Goal: Task Accomplishment & Management: Complete application form

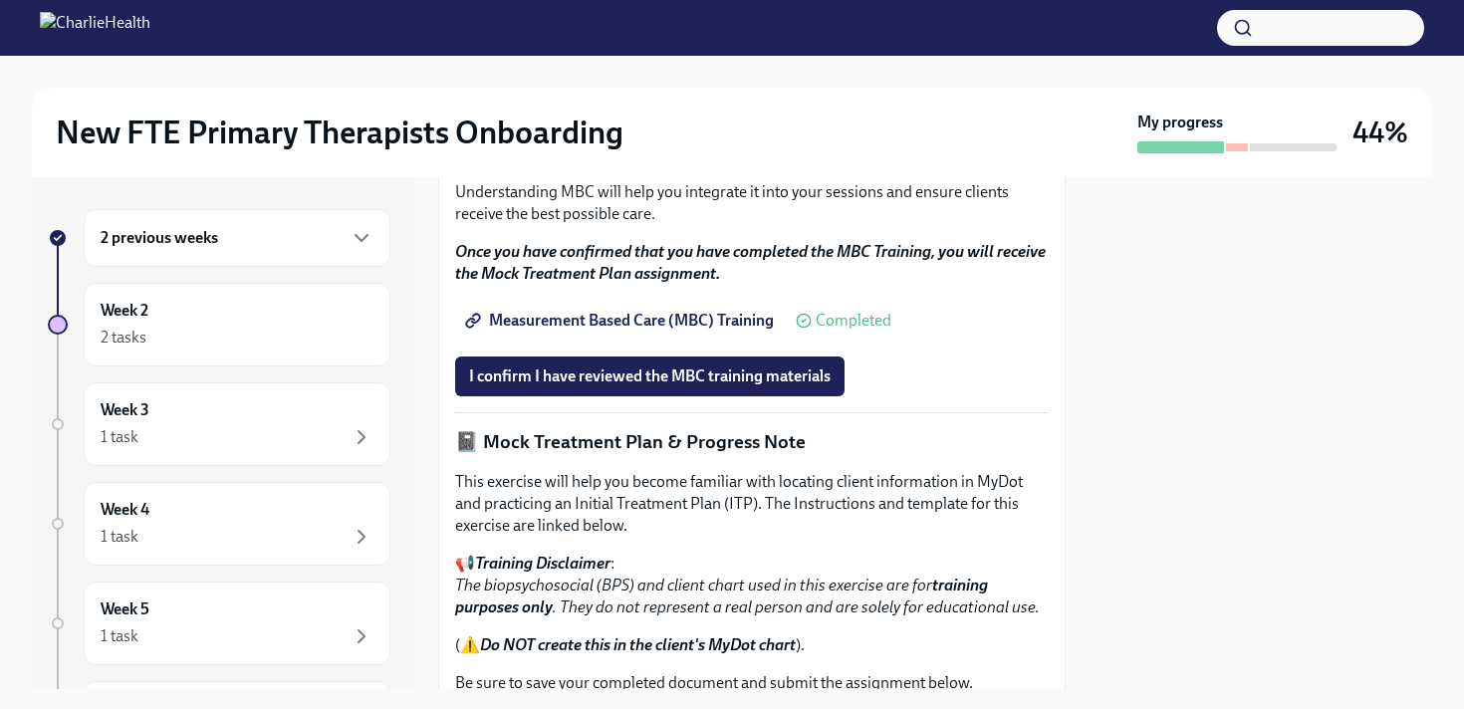
scroll to position [1240, 0]
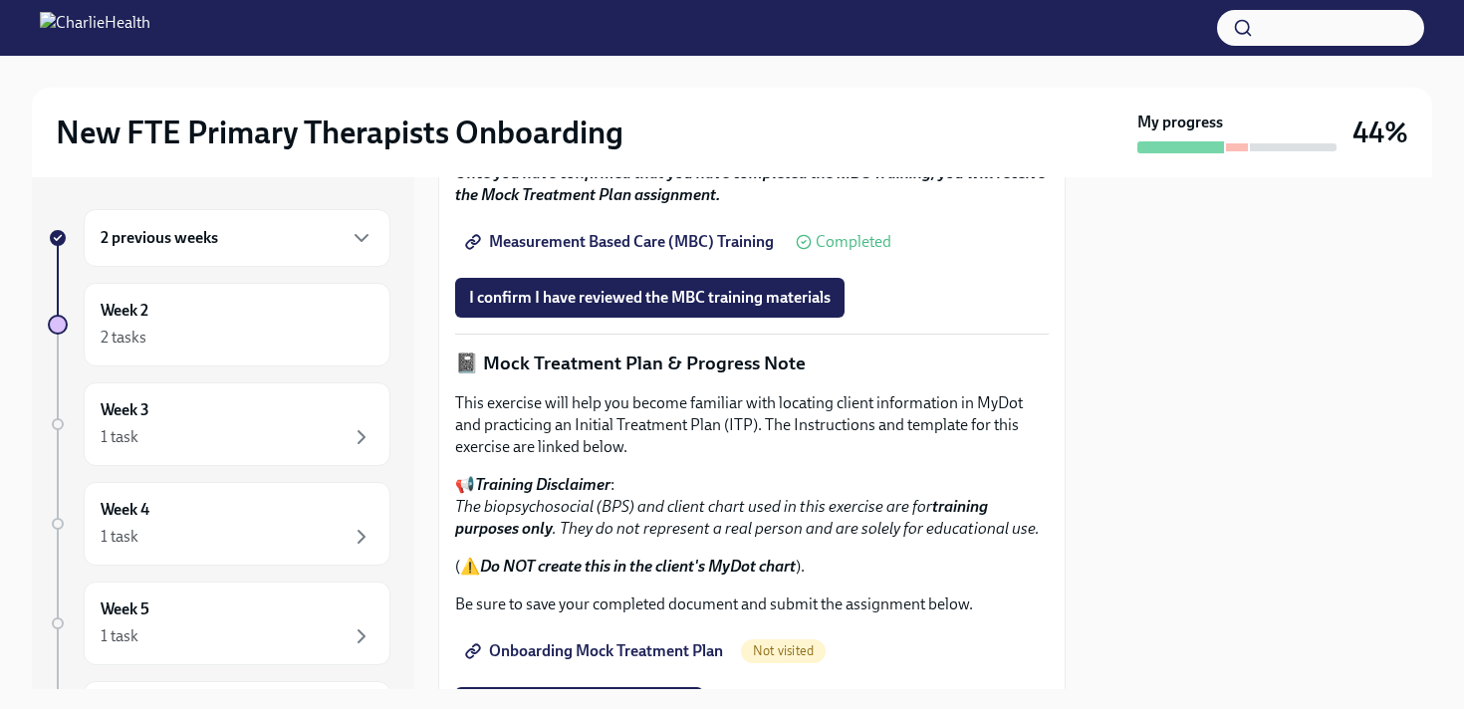
click at [687, 252] on span "Measurement Based Care (MBC) Training" at bounding box center [621, 242] width 305 height 20
click at [691, 308] on span "I confirm I have reviewed the MBC training materials" at bounding box center [650, 298] width 362 height 20
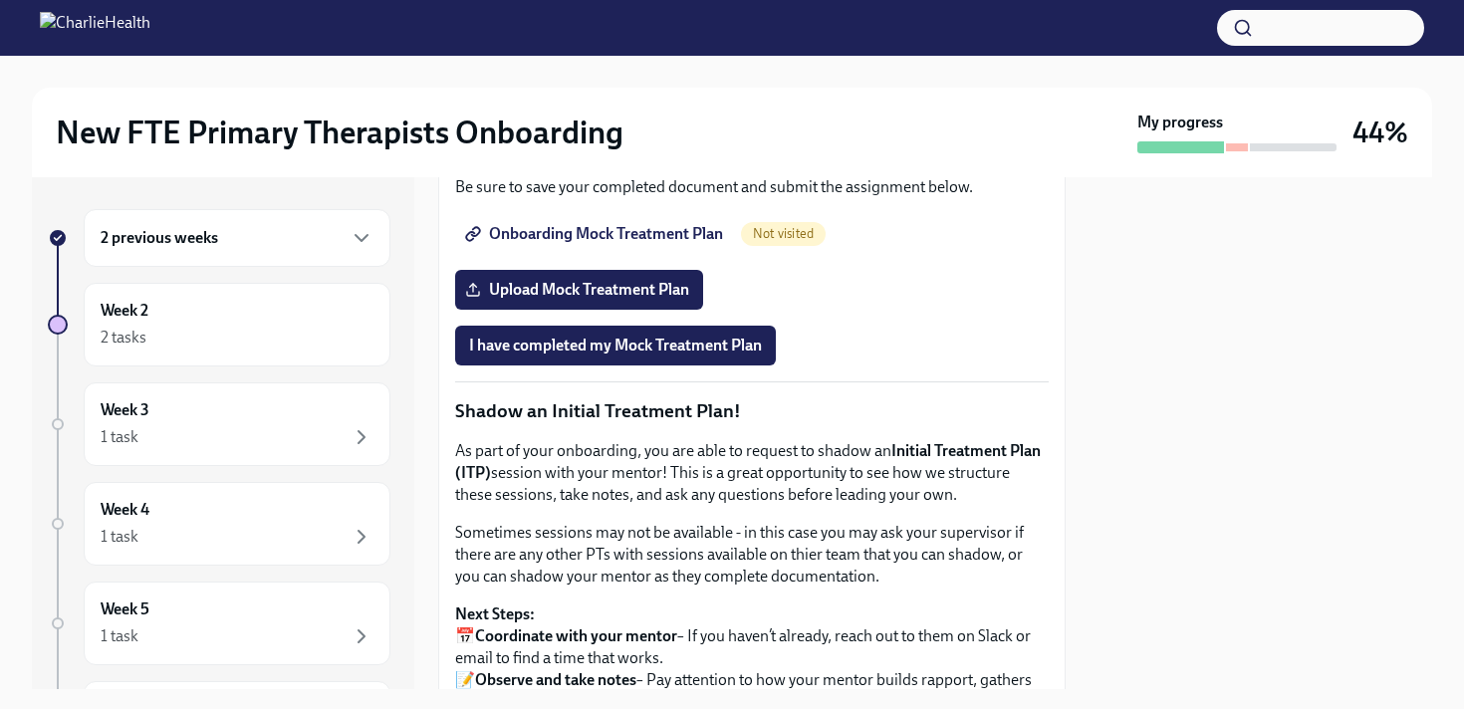
scroll to position [1659, 0]
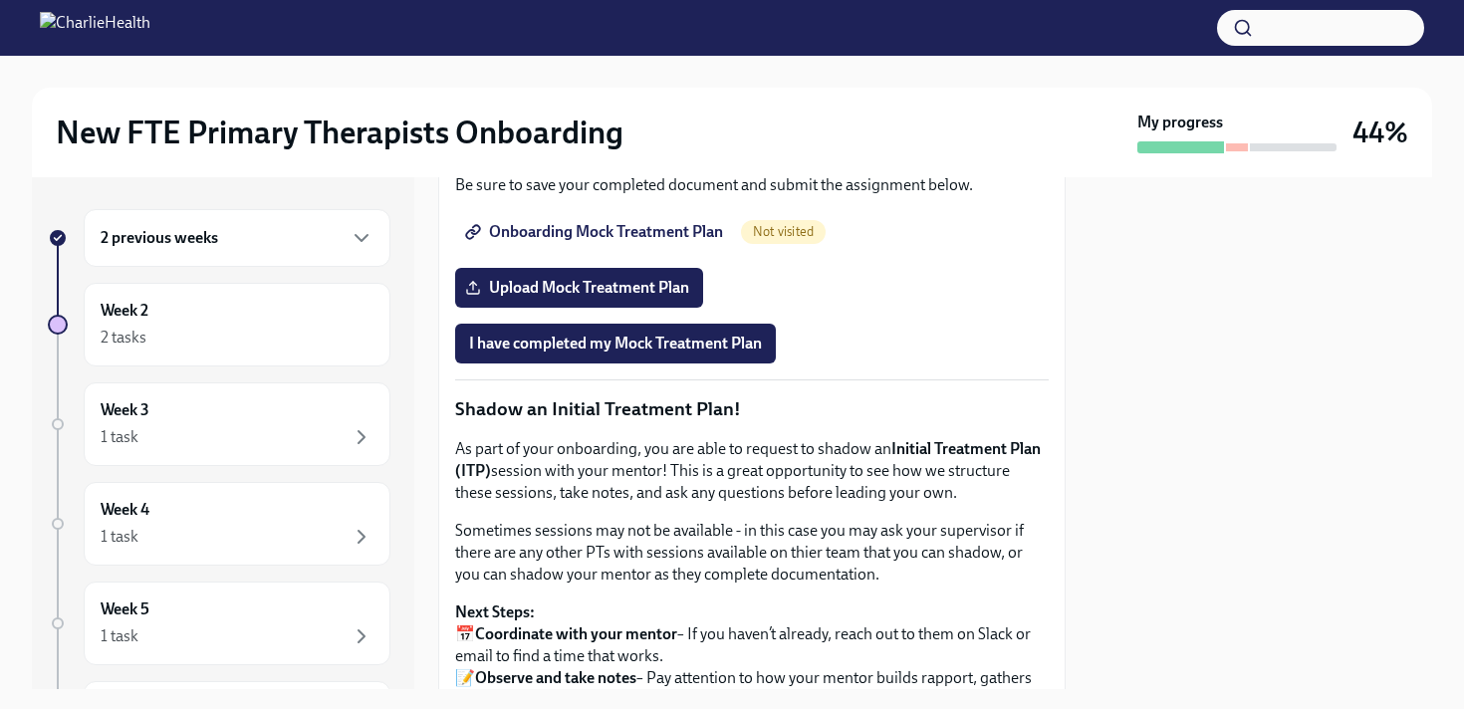
click at [600, 242] on span "Onboarding Mock Treatment Plan" at bounding box center [596, 232] width 254 height 20
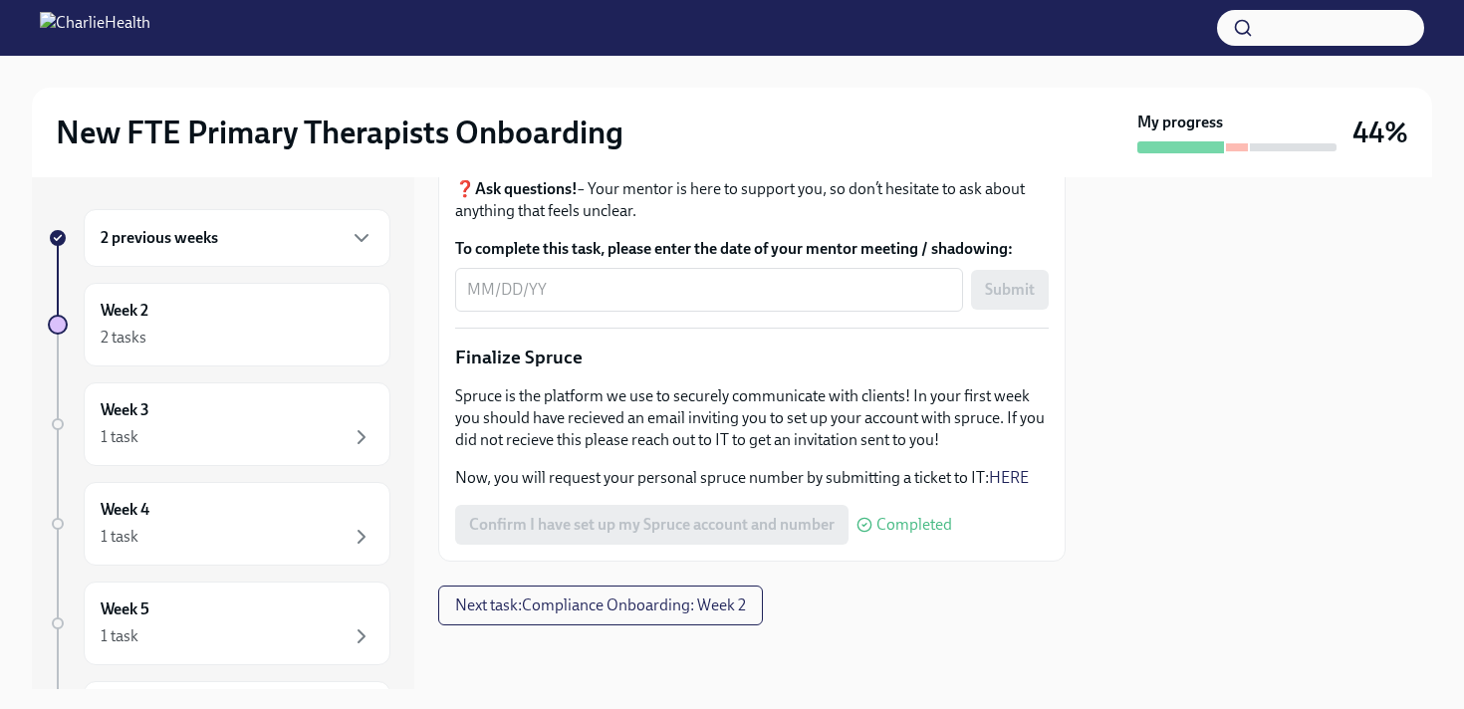
scroll to position [2285, 0]
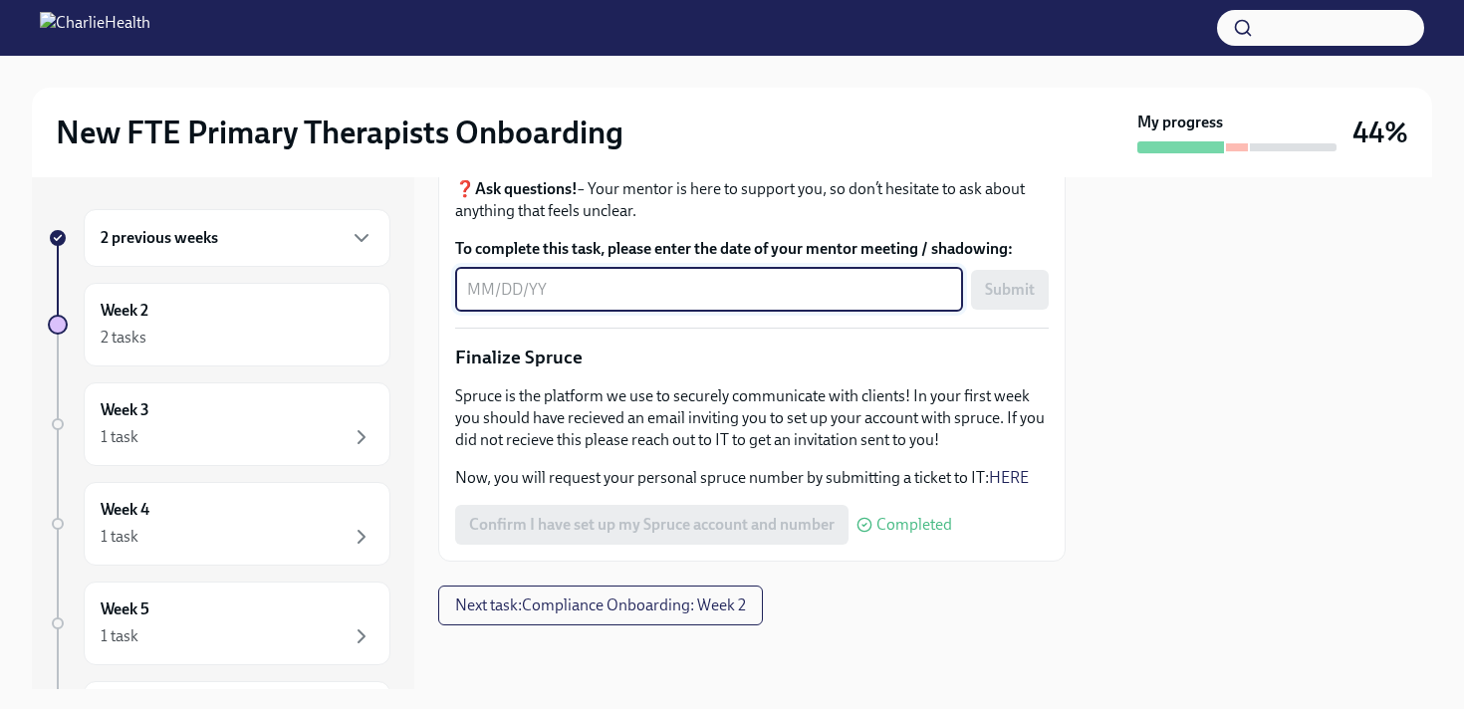
click at [506, 302] on textarea "To complete this task, please enter the date of your mentor meeting / shadowing:" at bounding box center [709, 290] width 484 height 24
type textarea "09/23/2025"
click at [1016, 300] on span "Submit" at bounding box center [1010, 290] width 50 height 20
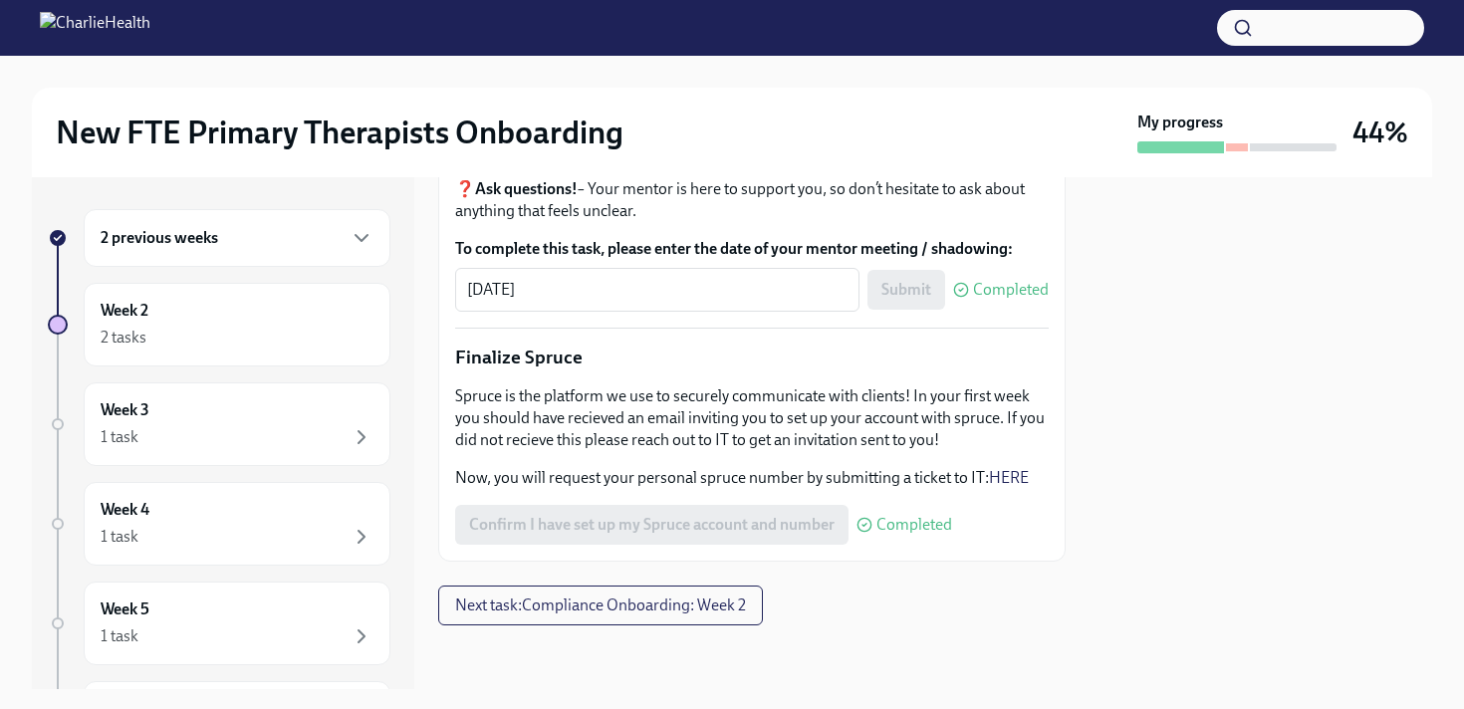
scroll to position [2456, 0]
click at [685, 596] on span "Next task : Compliance Onboarding: Week 2" at bounding box center [600, 606] width 291 height 20
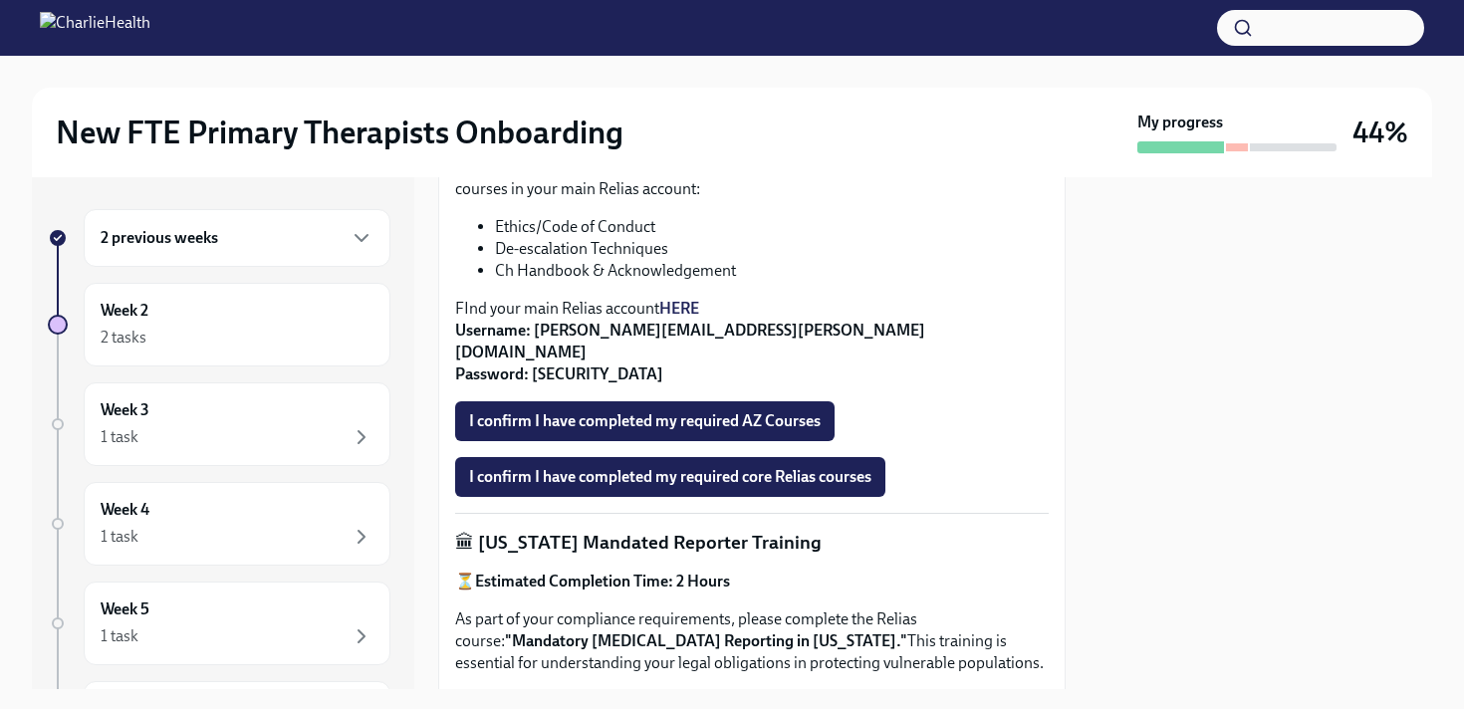
scroll to position [772, 0]
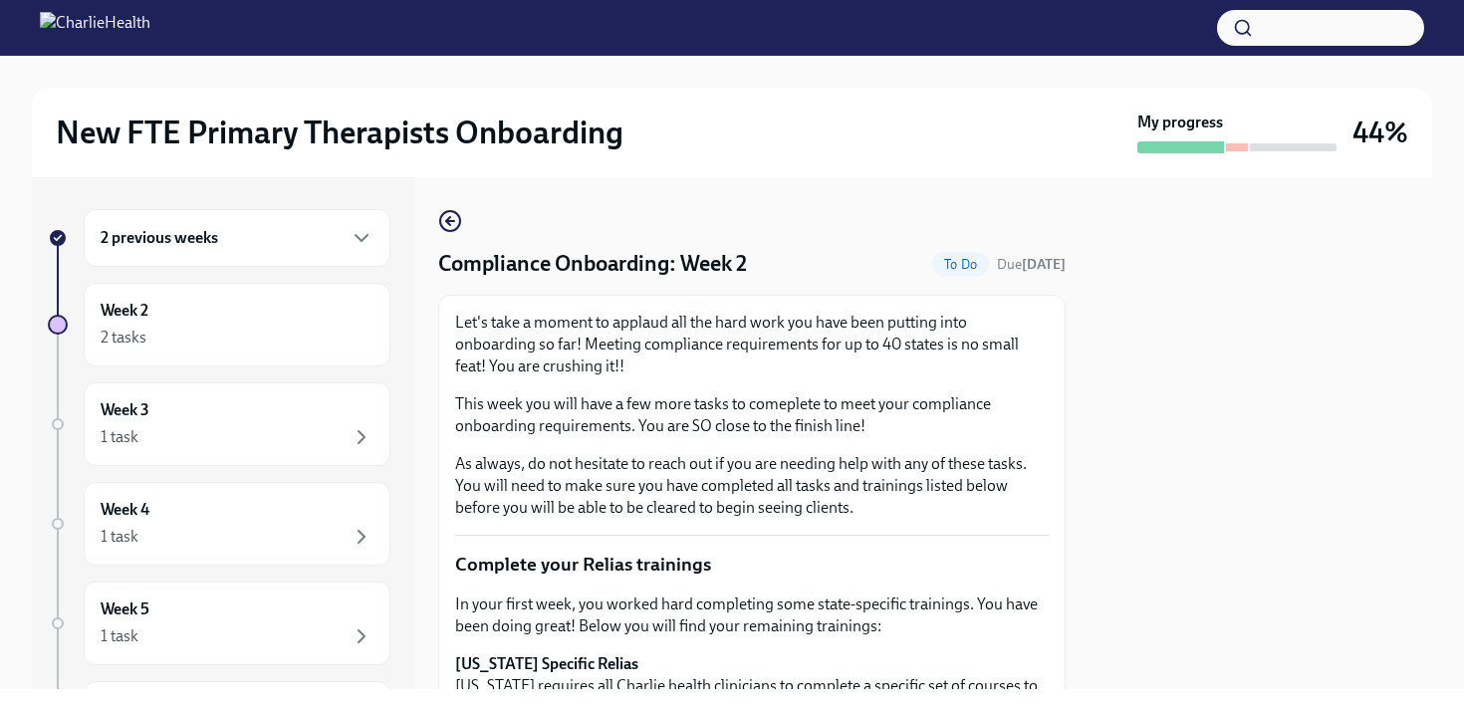
scroll to position [1282, 0]
